Goal: Find specific page/section

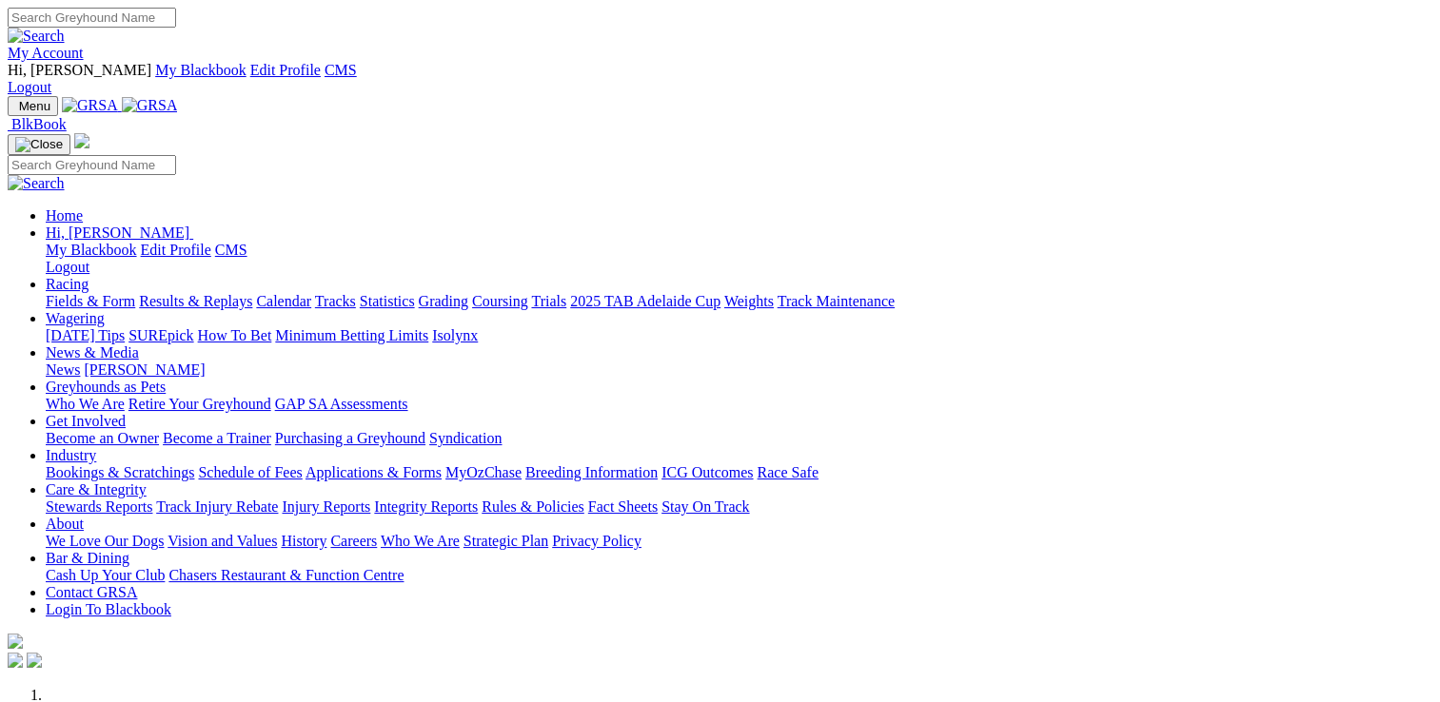
click at [96, 447] on link "Industry" at bounding box center [71, 455] width 50 height 16
click at [442, 464] on link "Applications & Forms" at bounding box center [373, 472] width 136 height 16
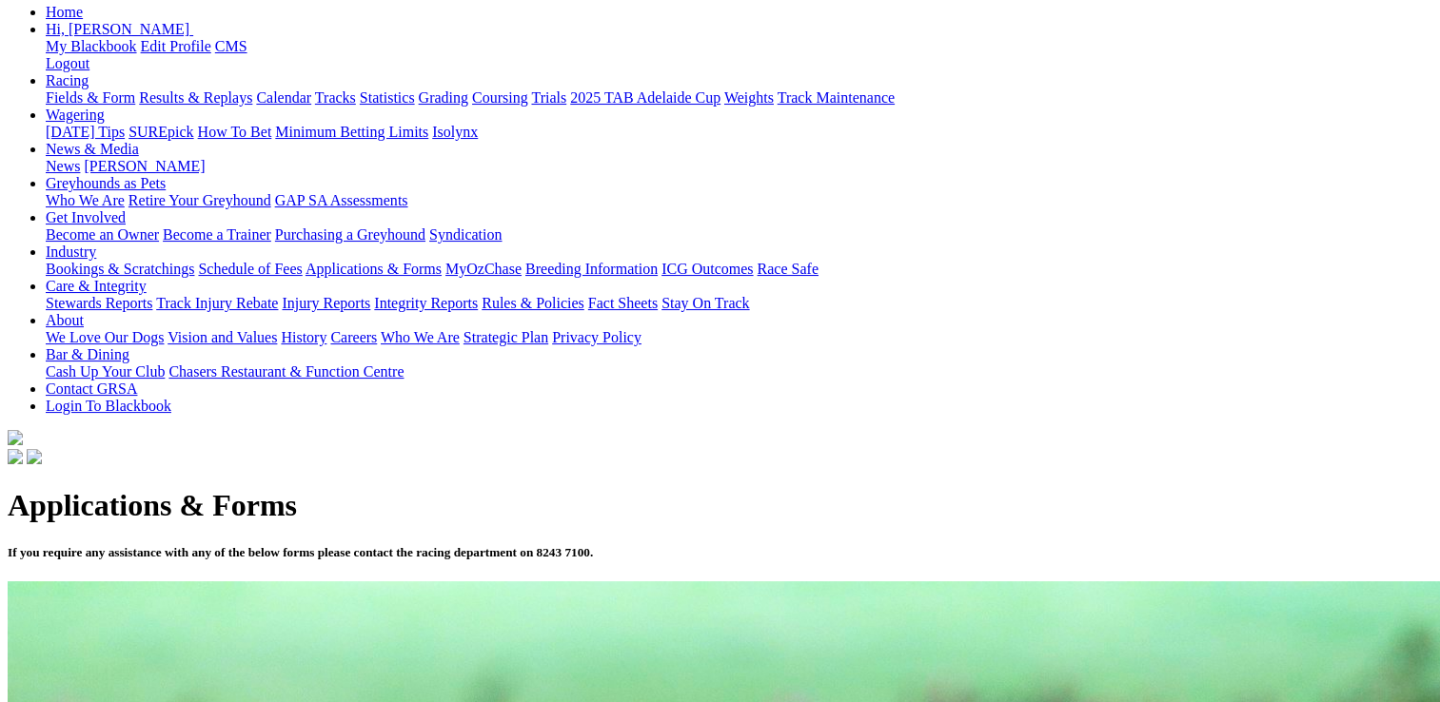
scroll to position [190, 0]
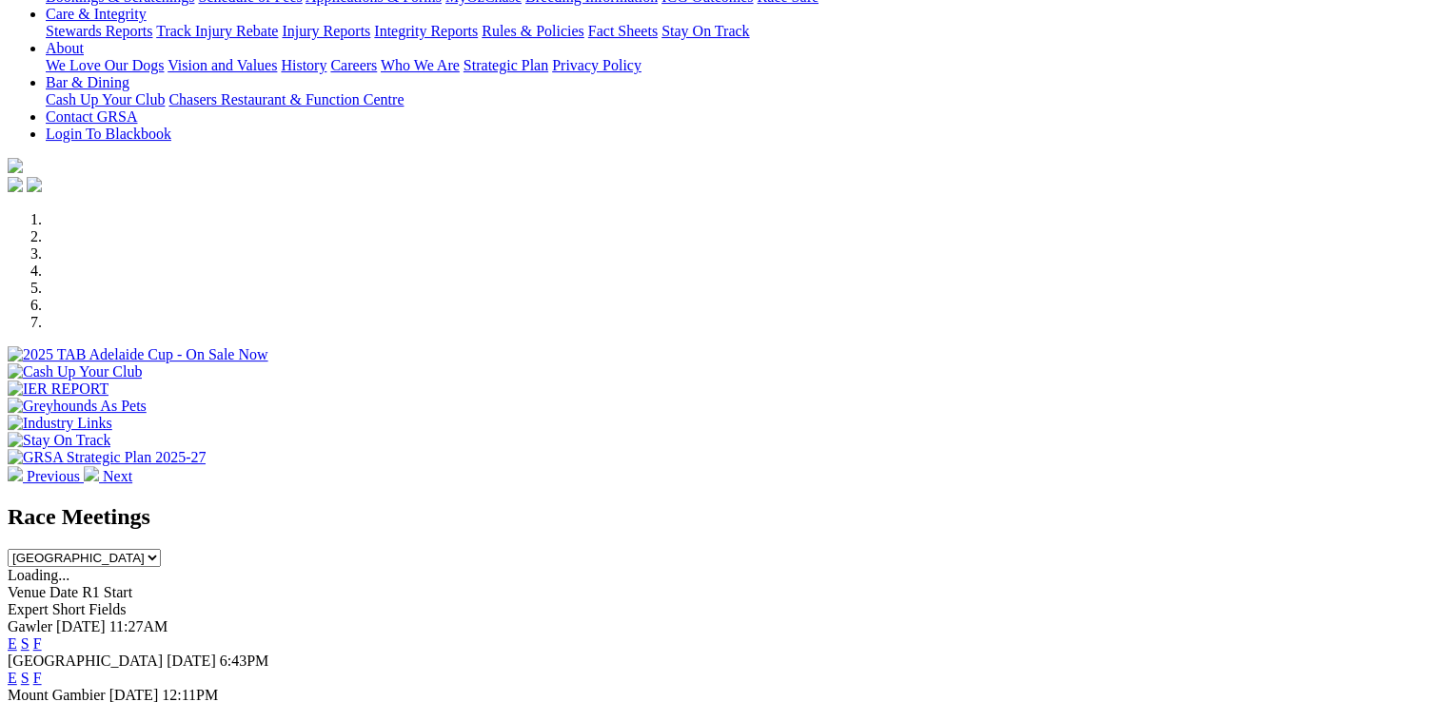
scroll to position [571, 0]
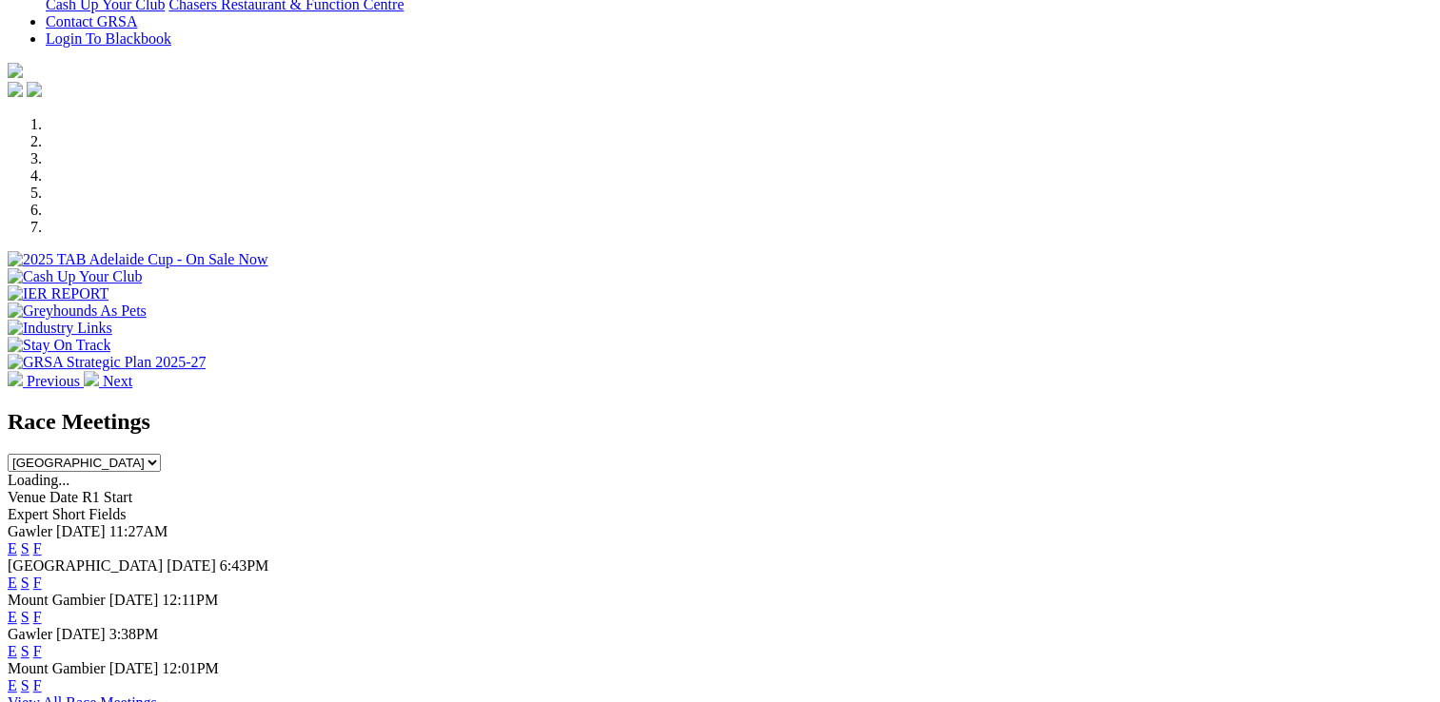
click at [17, 609] on link "E" at bounding box center [13, 617] width 10 height 16
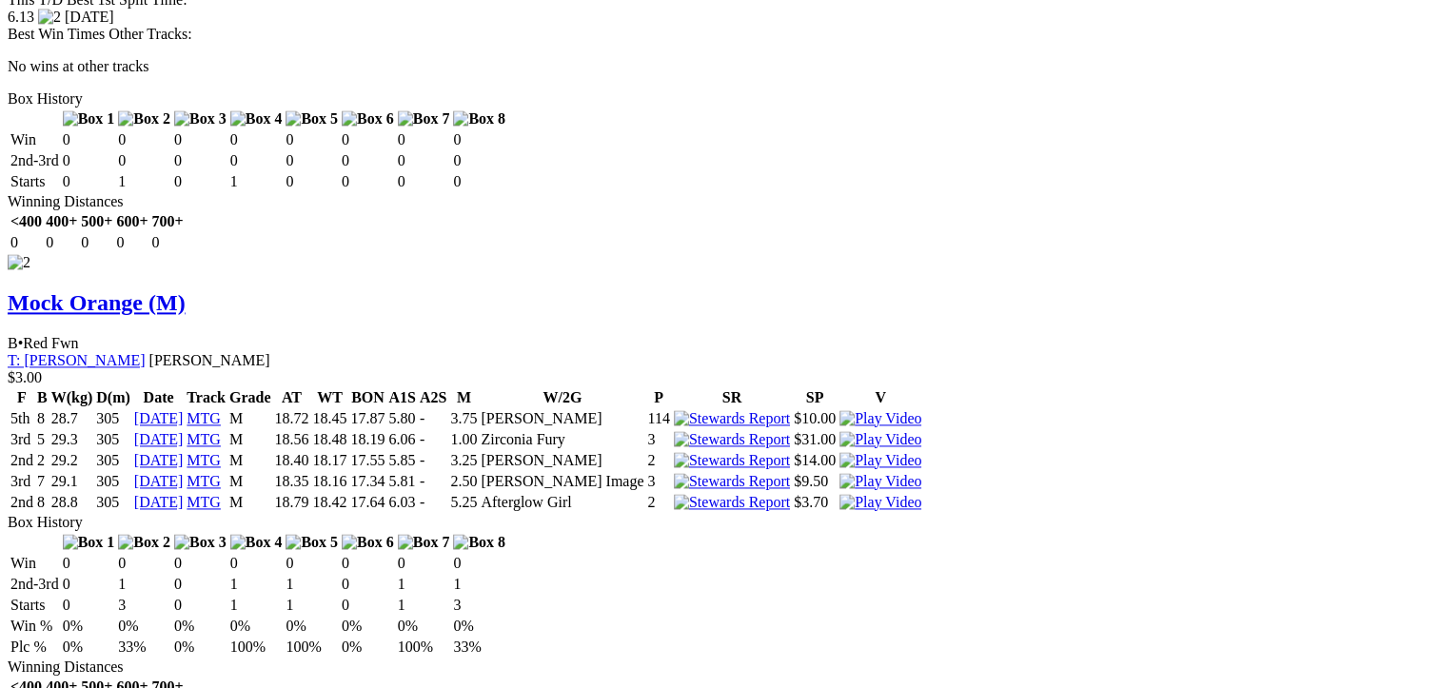
scroll to position [2665, 0]
